Goal: Browse casually

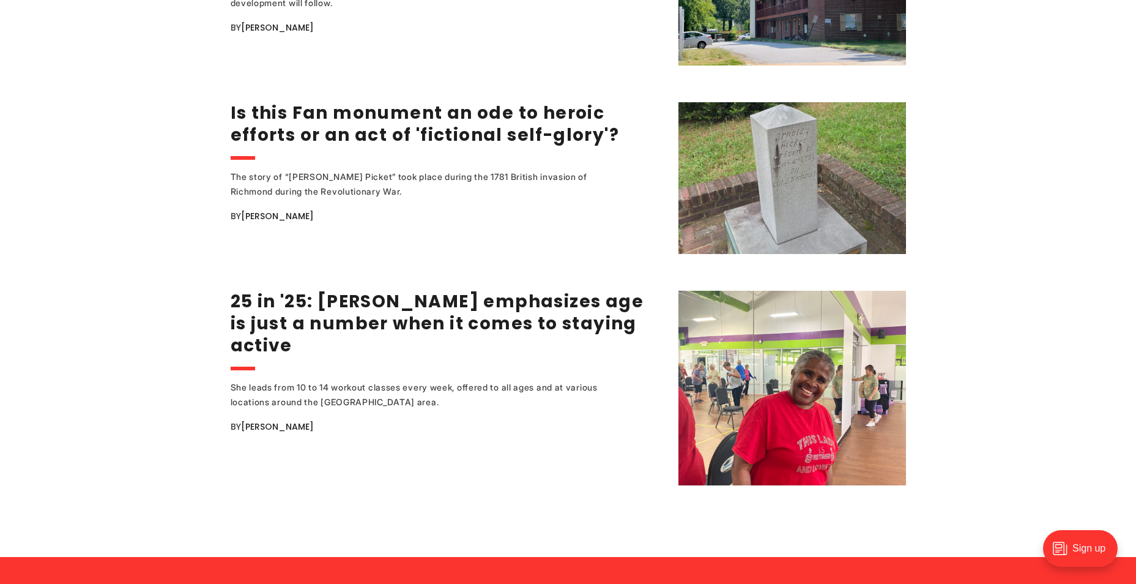
scroll to position [2325, 0]
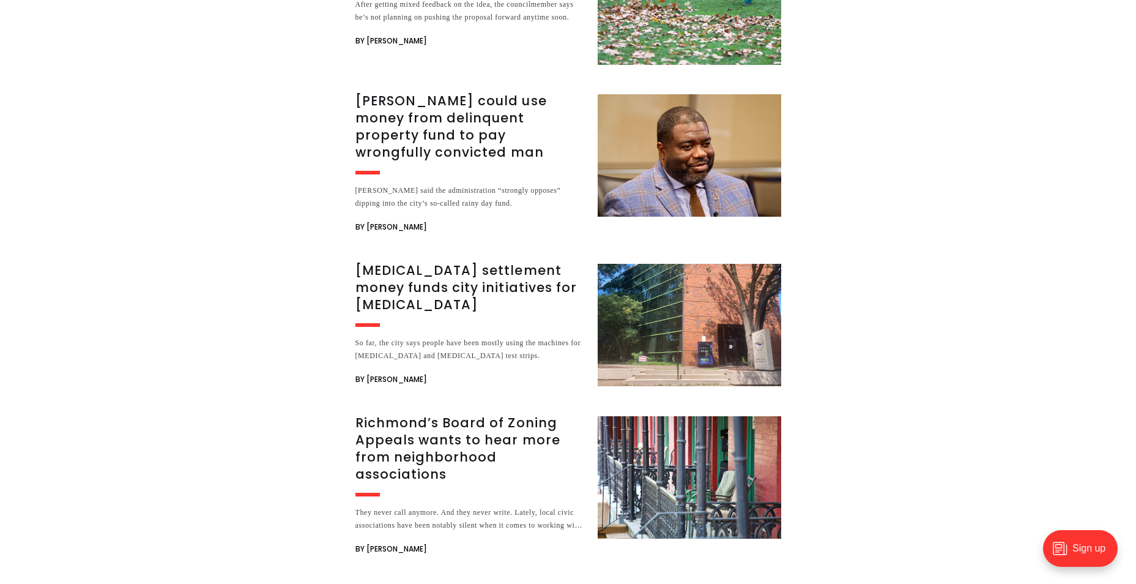
scroll to position [4772, 0]
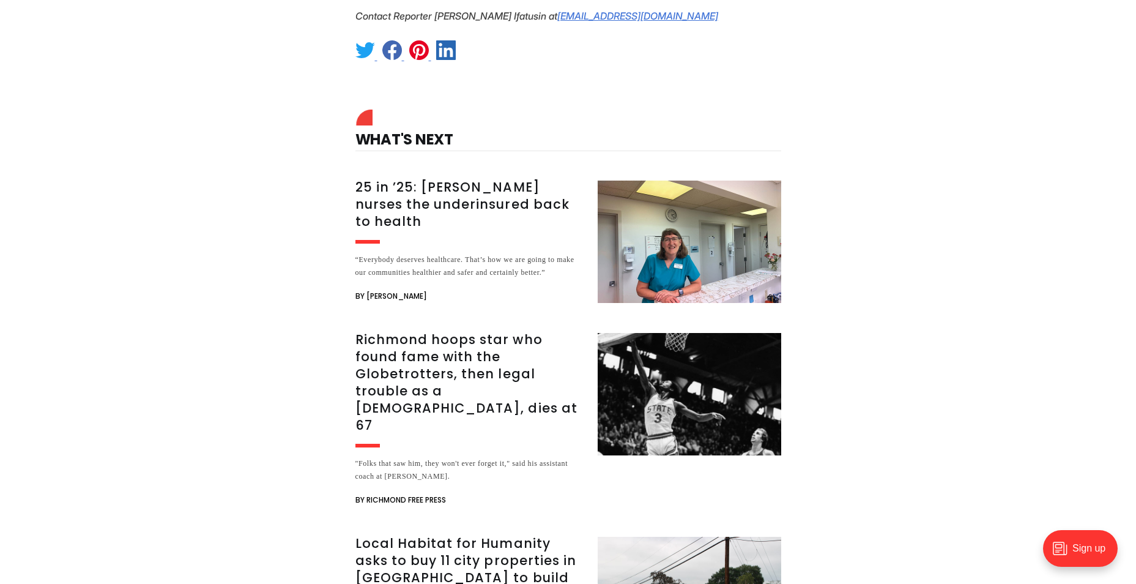
scroll to position [3181, 0]
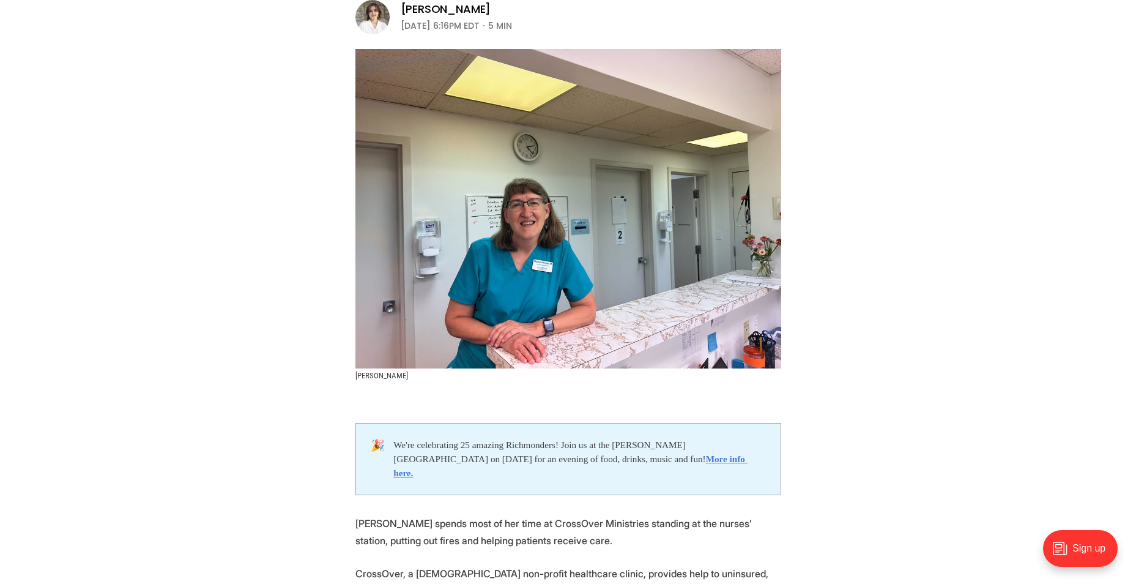
scroll to position [306, 0]
